Goal: Find specific page/section: Find specific page/section

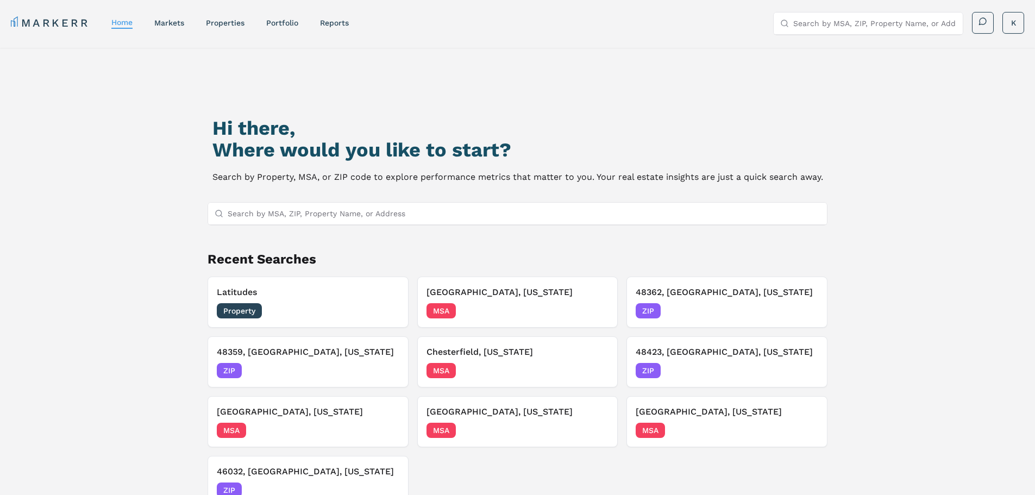
click at [310, 214] on input "Search by MSA, ZIP, Property Name, or Address" at bounding box center [525, 214] width 594 height 22
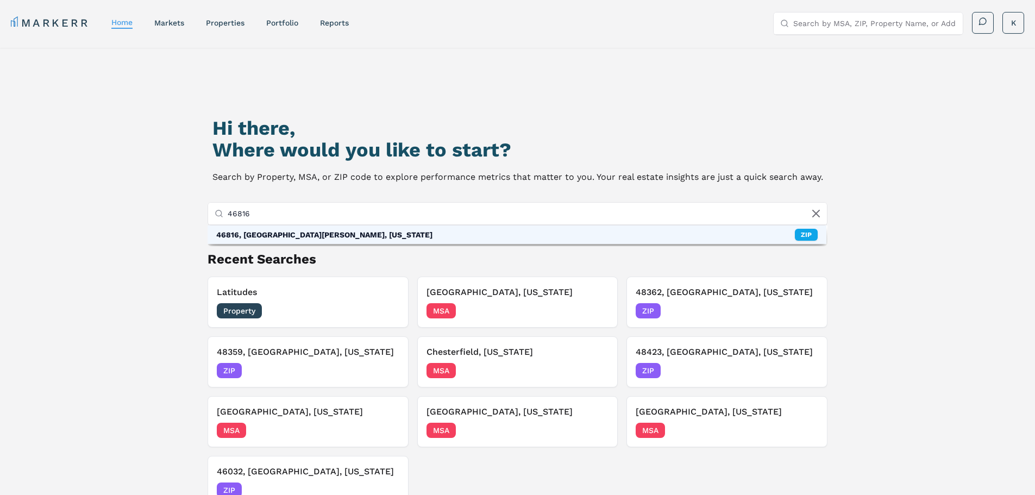
type input "46816"
click at [328, 230] on div "46816, Fort Wayne, Indiana ZIP" at bounding box center [518, 235] width 620 height 18
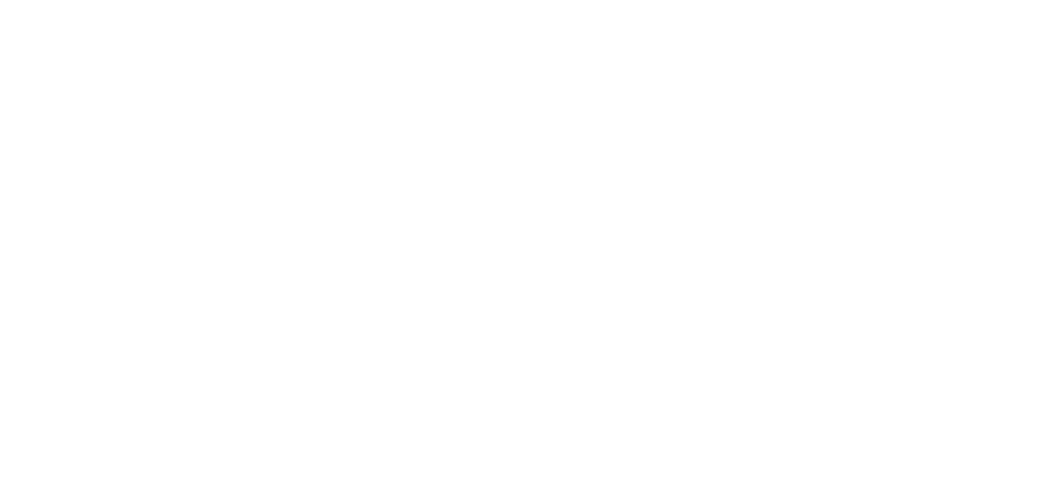
drag, startPoint x: 291, startPoint y: 125, endPoint x: 282, endPoint y: 108, distance: 20.0
click at [292, 0] on html at bounding box center [522, 0] width 1044 height 0
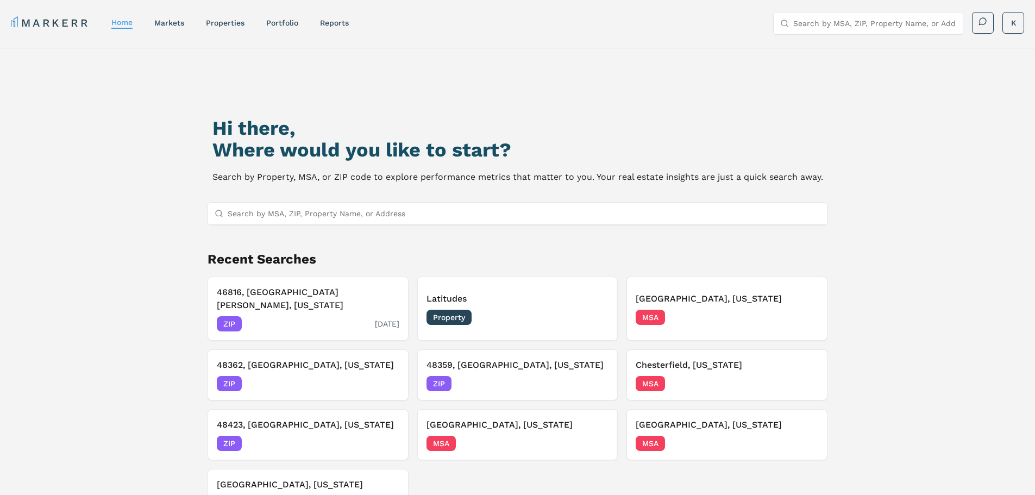
click at [279, 296] on h3 "46816, [GEOGRAPHIC_DATA][PERSON_NAME], [US_STATE]" at bounding box center [308, 299] width 183 height 26
click at [298, 210] on input "Search by MSA, ZIP, Property Name, or Address" at bounding box center [525, 214] width 594 height 22
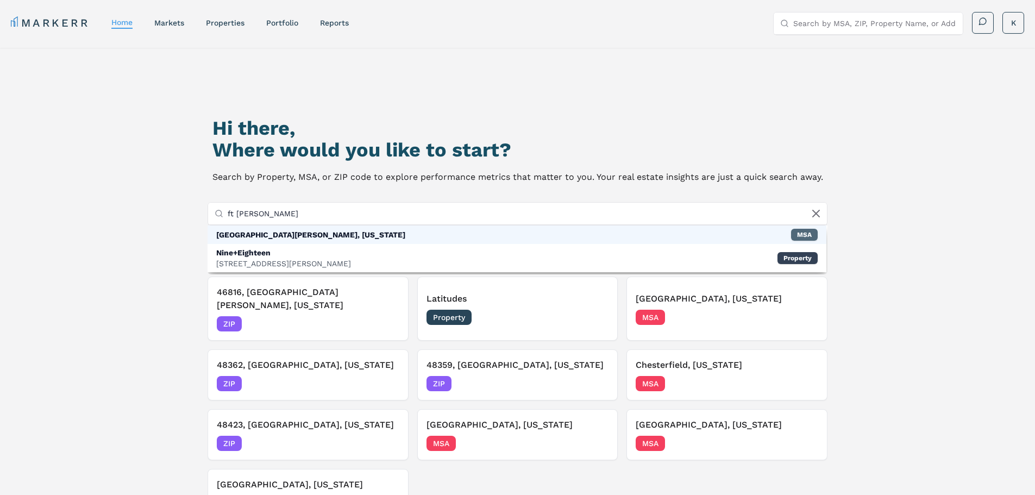
type input "ft wayne In"
click at [802, 238] on div "MSA" at bounding box center [804, 235] width 27 height 12
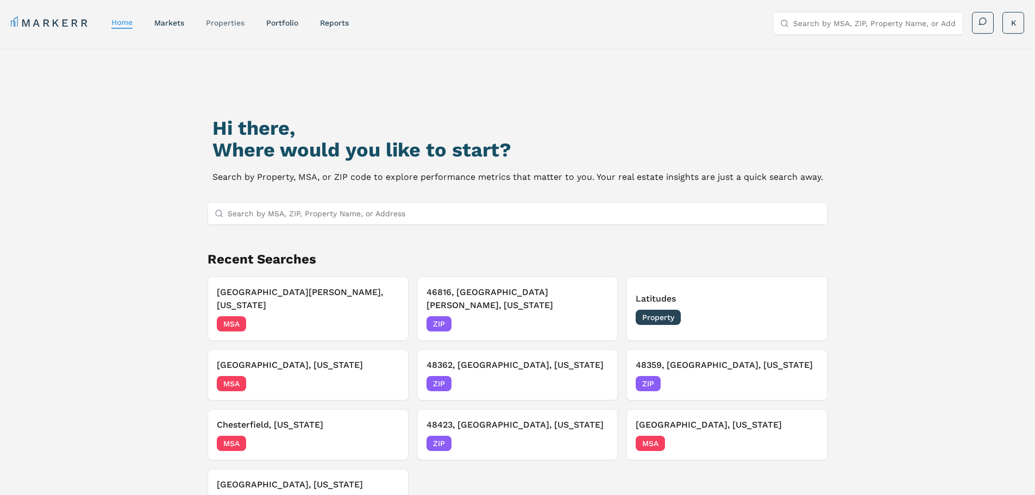
click at [232, 20] on link "properties" at bounding box center [225, 22] width 39 height 9
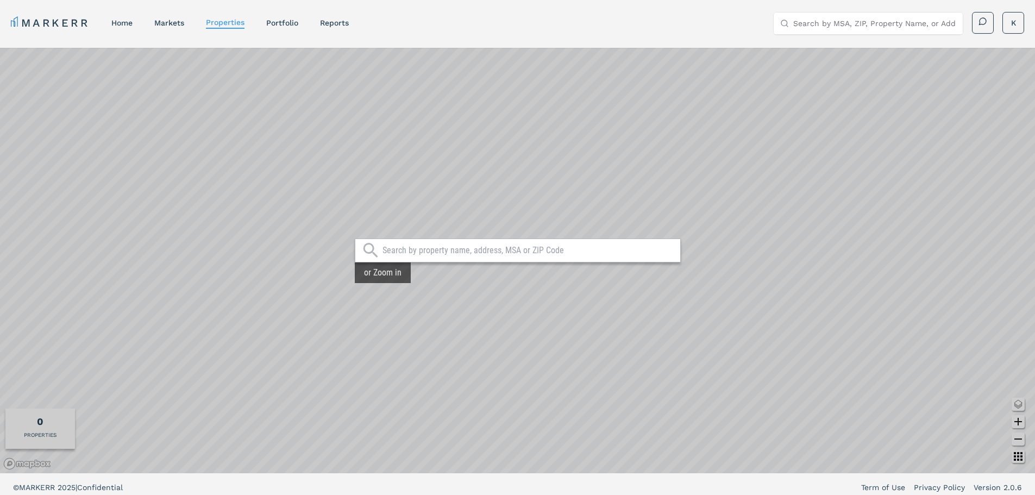
click at [420, 249] on input "text" at bounding box center [529, 250] width 292 height 11
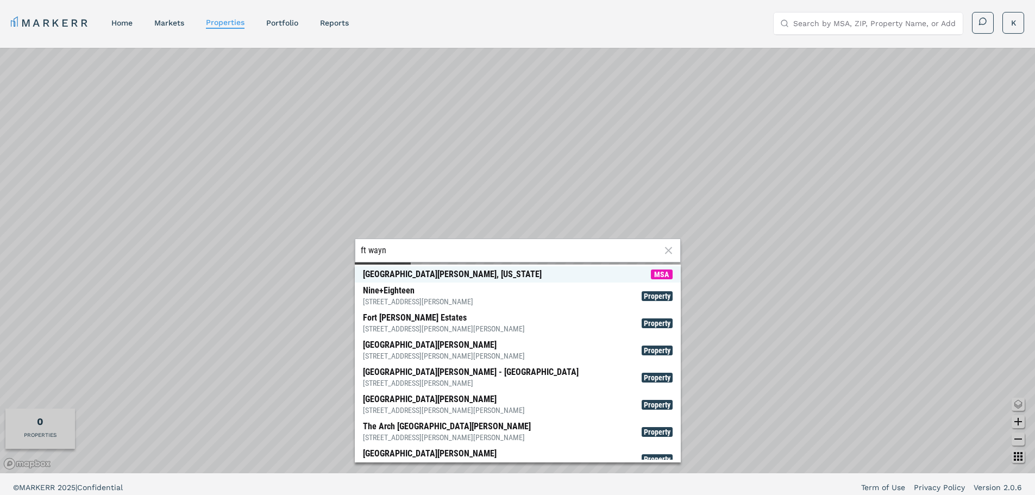
type input "ft wayn"
click at [415, 276] on div "[GEOGRAPHIC_DATA][PERSON_NAME], [US_STATE]" at bounding box center [452, 274] width 179 height 11
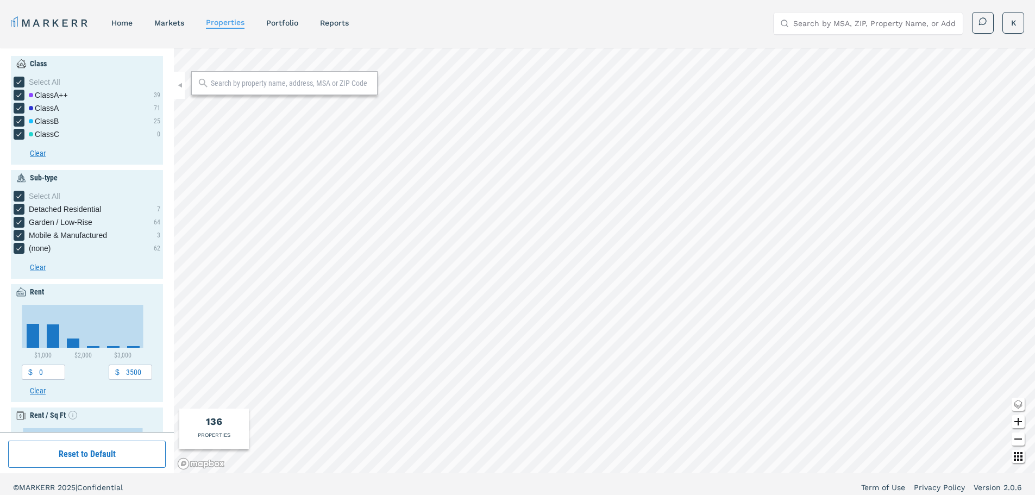
click at [295, 88] on input "text" at bounding box center [291, 83] width 161 height 11
